Goal: Task Accomplishment & Management: Use online tool/utility

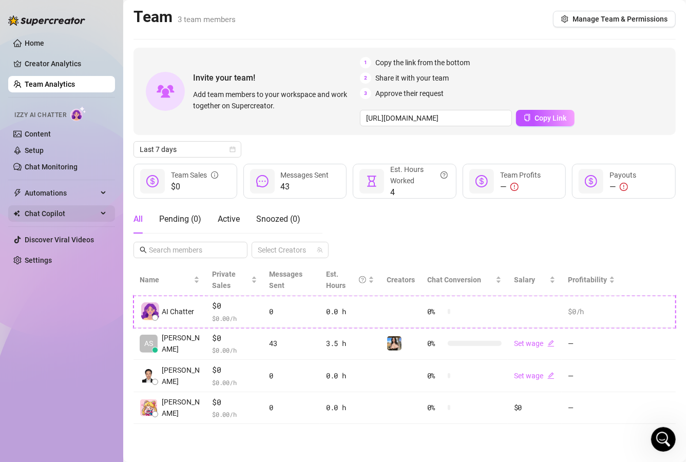
click at [61, 209] on span "Chat Copilot" at bounding box center [61, 213] width 73 height 16
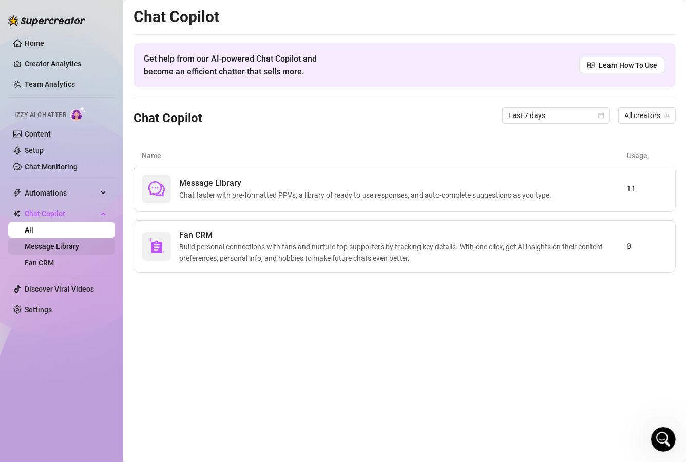
click at [63, 242] on link "Message Library" at bounding box center [52, 246] width 54 height 8
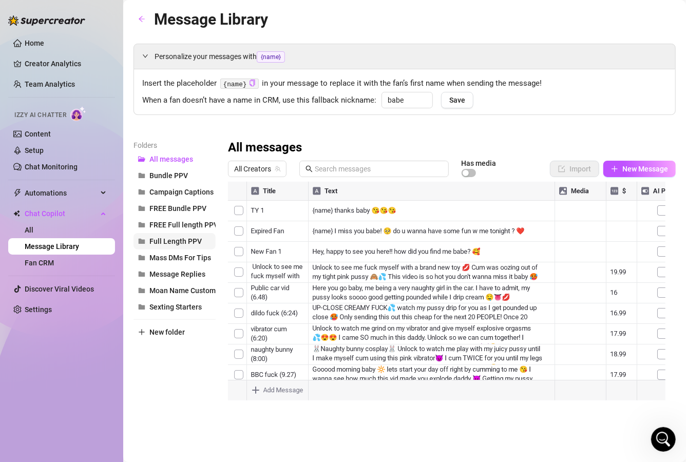
click at [180, 240] on span "Full Length PPV" at bounding box center [175, 241] width 52 height 8
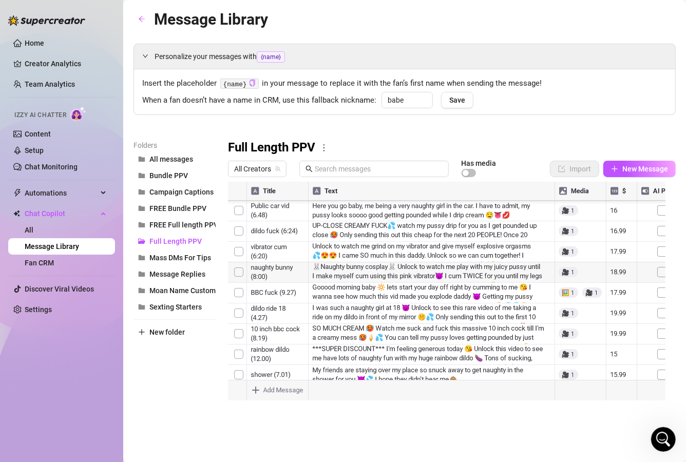
scroll to position [2822, 0]
click at [589, 283] on div at bounding box center [452, 296] width 448 height 229
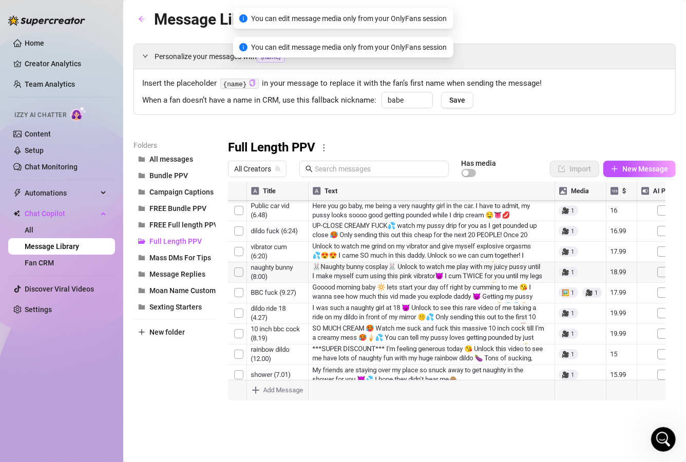
click at [568, 284] on div at bounding box center [452, 296] width 448 height 229
click at [568, 263] on div at bounding box center [452, 296] width 448 height 229
